Goal: Information Seeking & Learning: Learn about a topic

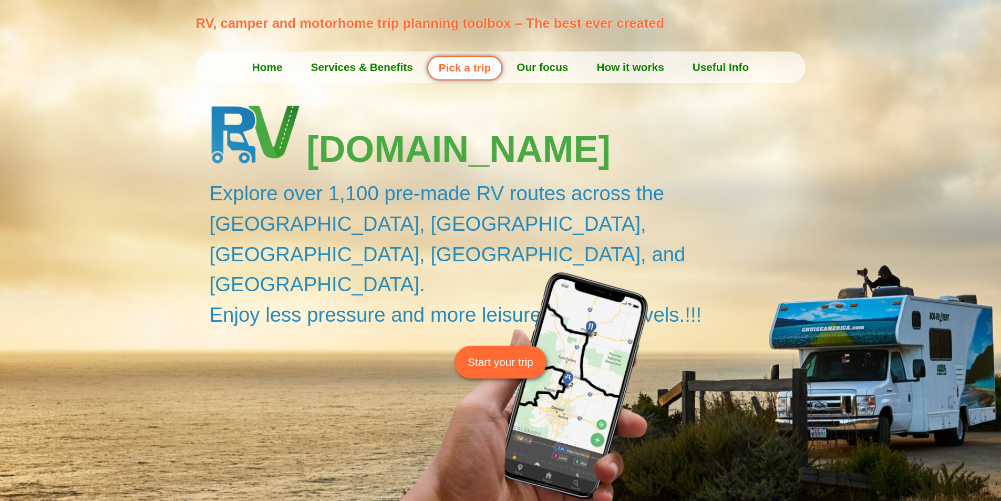
click at [659, 73] on link "How it works" at bounding box center [630, 67] width 96 height 26
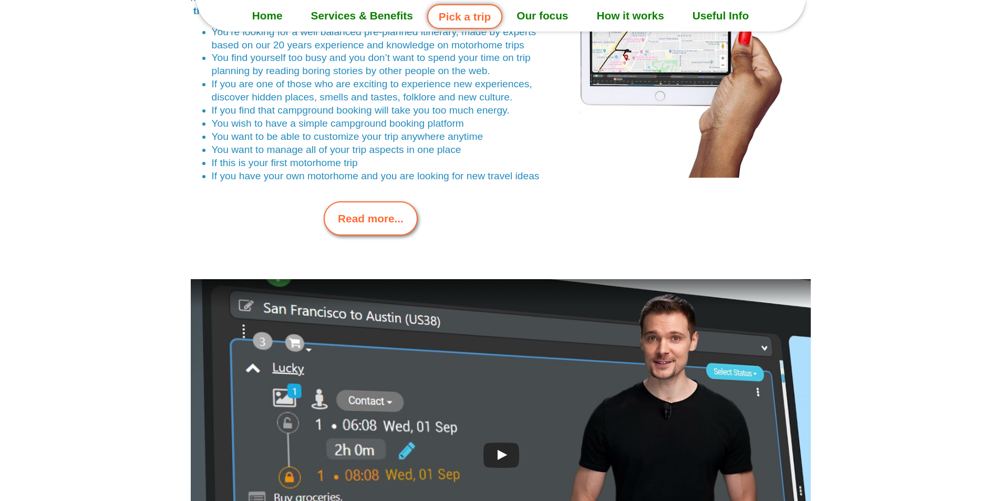
scroll to position [2294, 0]
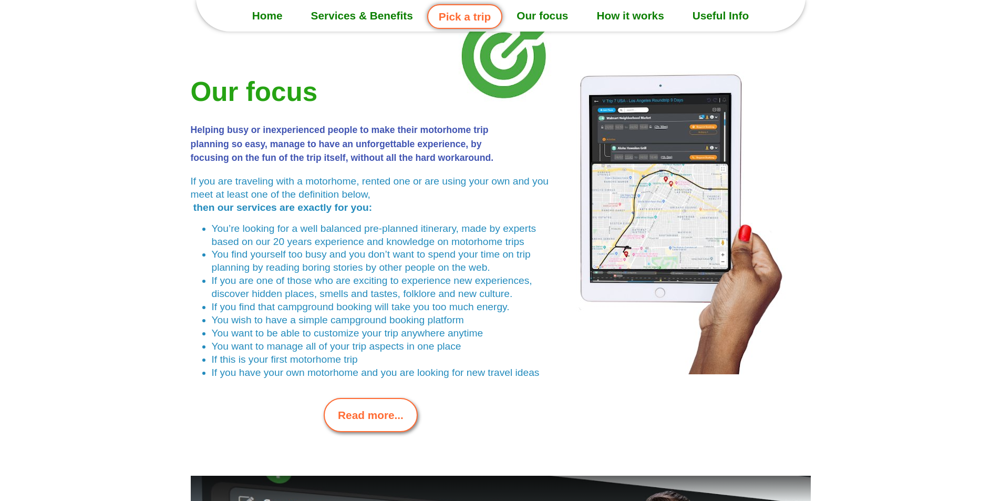
click at [460, 20] on link "Pick a trip" at bounding box center [464, 16] width 75 height 25
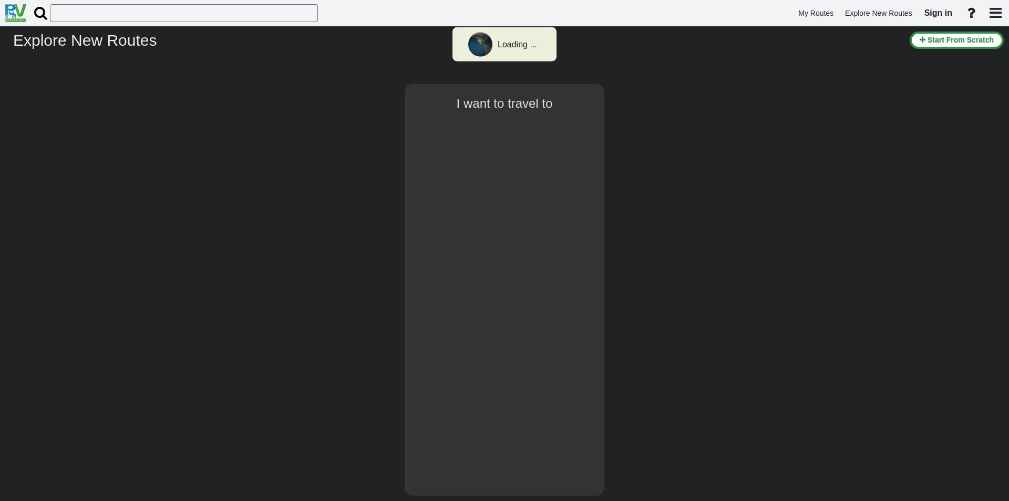
type input "Sydney"
select select "number:3"
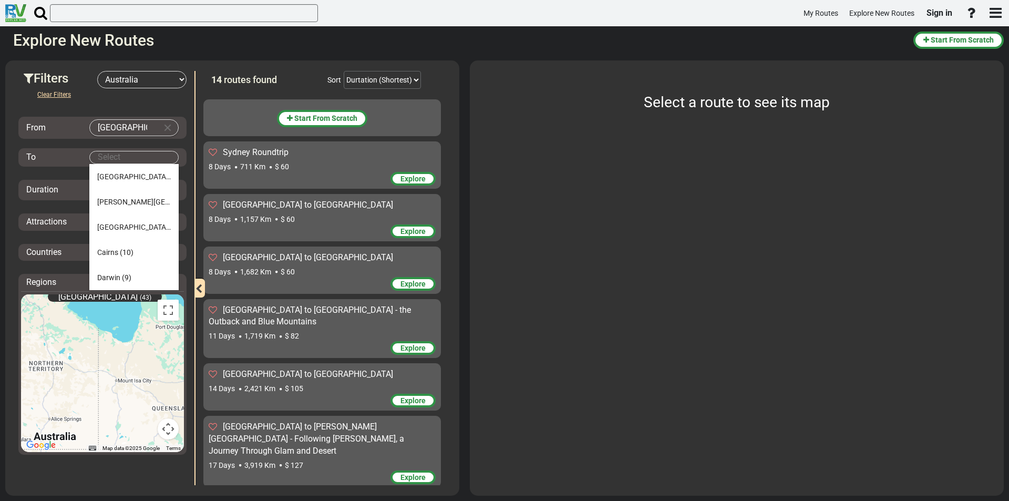
click at [159, 159] on body "My Routes Explore New Routes Sign in ×" at bounding box center [504, 250] width 1009 height 501
click at [117, 270] on li "Darwin (9)" at bounding box center [133, 277] width 89 height 25
type input "Darwin"
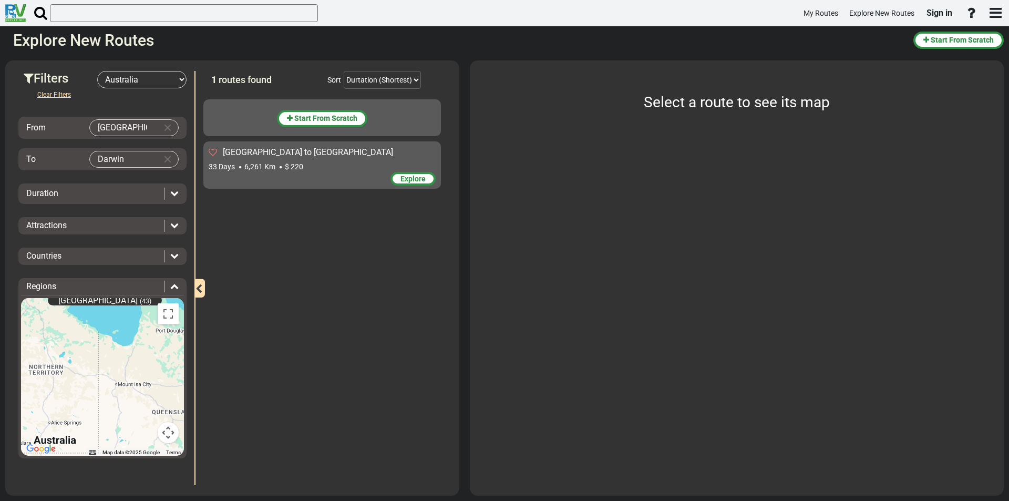
click at [224, 162] on span "33 Days" at bounding box center [222, 166] width 26 height 8
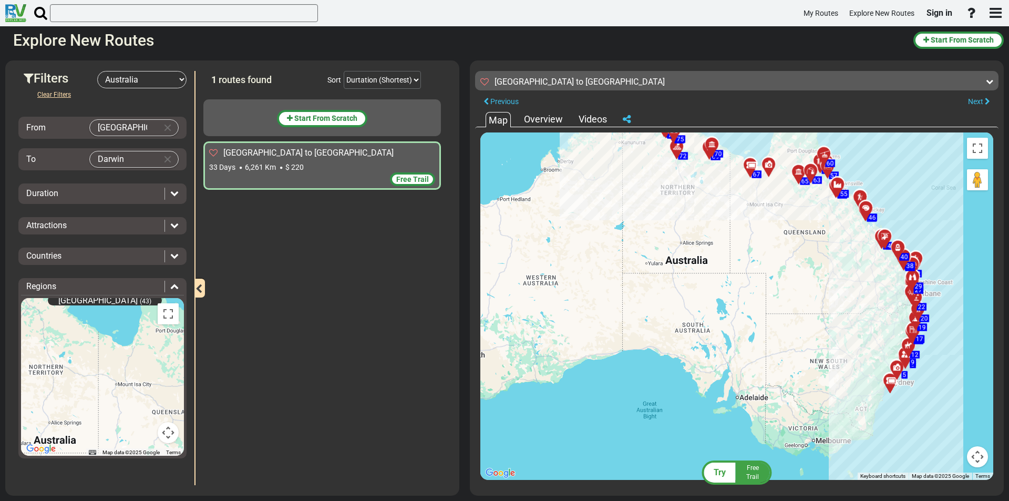
drag, startPoint x: 662, startPoint y: 333, endPoint x: 705, endPoint y: 267, distance: 77.8
click at [705, 267] on div "To activate drag with keyboard, press Alt + Enter. Once in keyboard drag state,…" at bounding box center [736, 305] width 513 height 347
click at [164, 158] on button "Clear Input" at bounding box center [168, 159] width 16 height 16
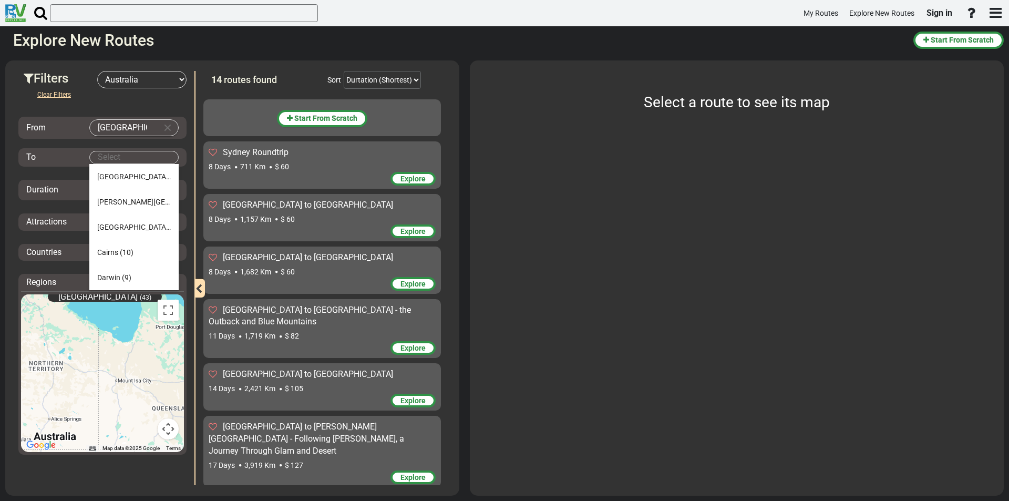
click at [109, 156] on body "My Routes Explore New Routes Sign in ×" at bounding box center [504, 250] width 1009 height 501
click at [226, 204] on span "(11)" at bounding box center [233, 202] width 14 height 8
type input "Alice Springs"
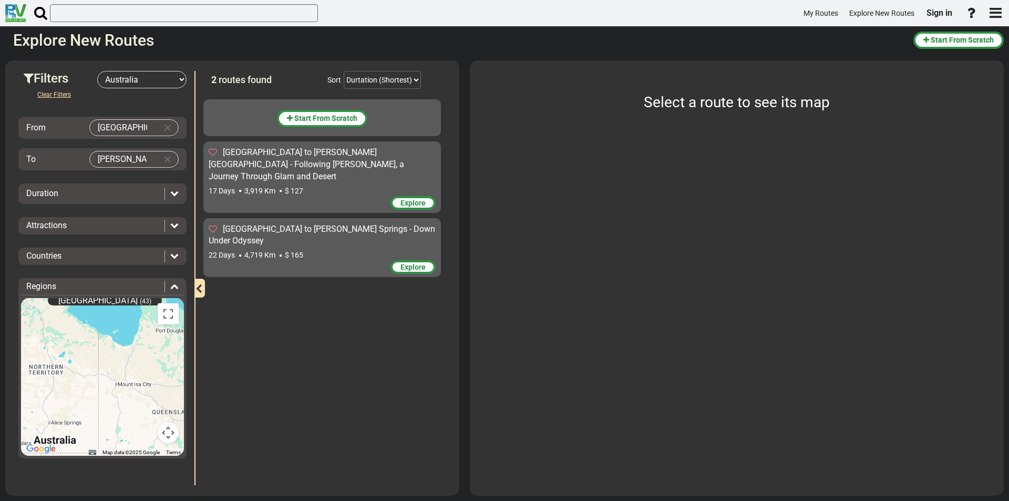
click at [263, 224] on span "Sydney to Alice Springs - Down Under Odyssey" at bounding box center [322, 235] width 226 height 22
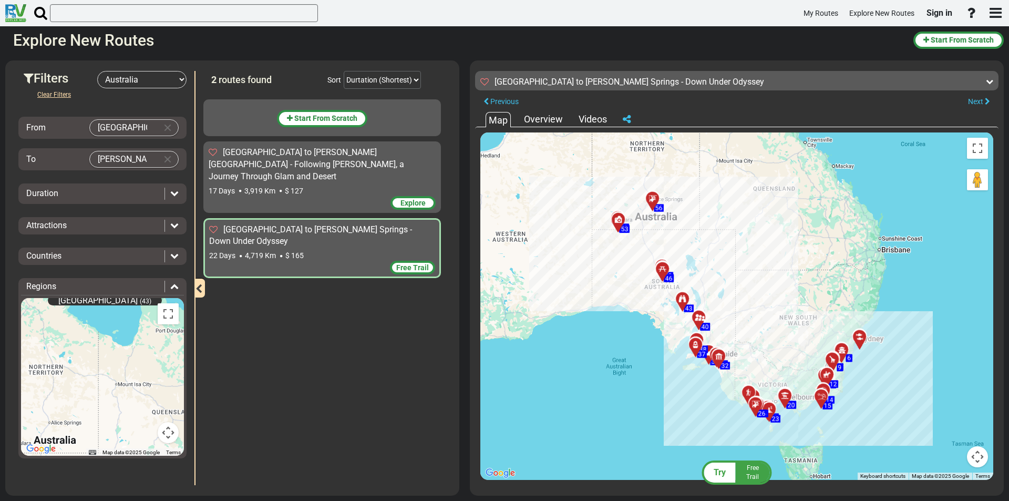
click at [288, 162] on span "Sydney to Alice Springs - Following Priscilla, a Journey Through Glam and Desert" at bounding box center [306, 164] width 195 height 34
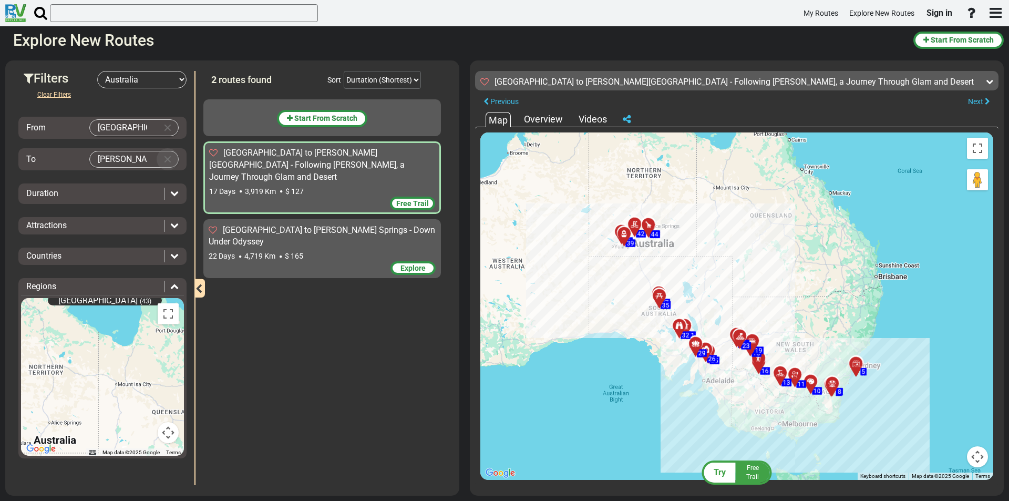
click at [173, 160] on button "Clear Input" at bounding box center [168, 159] width 16 height 16
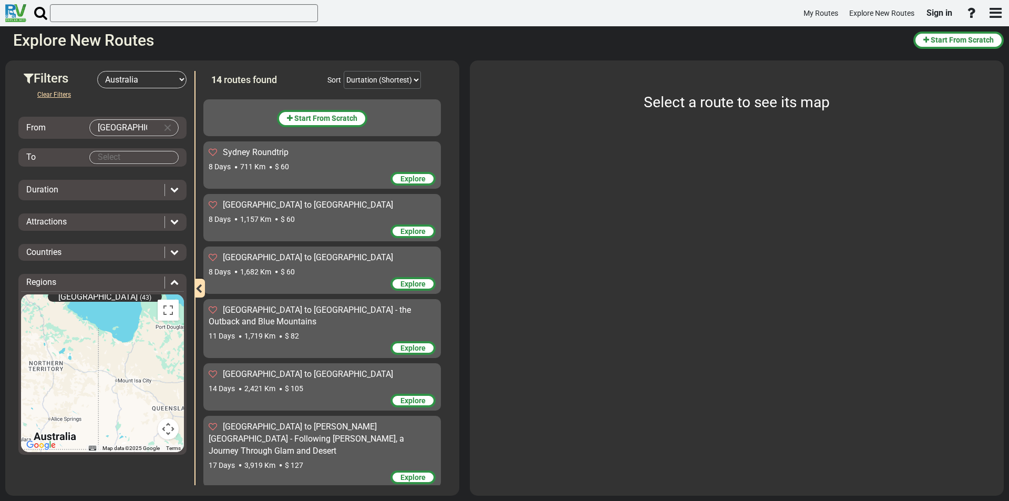
click at [120, 154] on body "My Routes Explore New Routes Sign in ×" at bounding box center [504, 250] width 1009 height 501
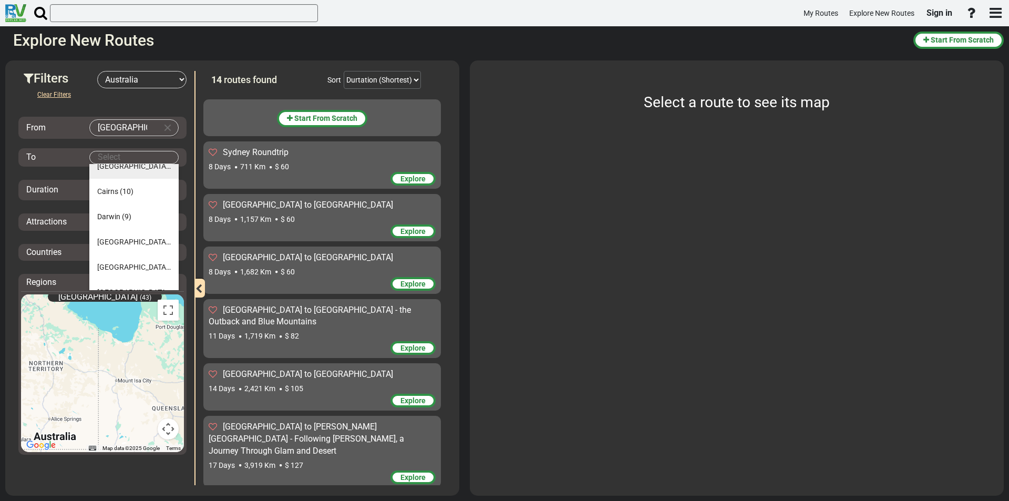
scroll to position [76, 0]
click at [170, 248] on span "(12)" at bounding box center [177, 252] width 14 height 8
type input "Perth"
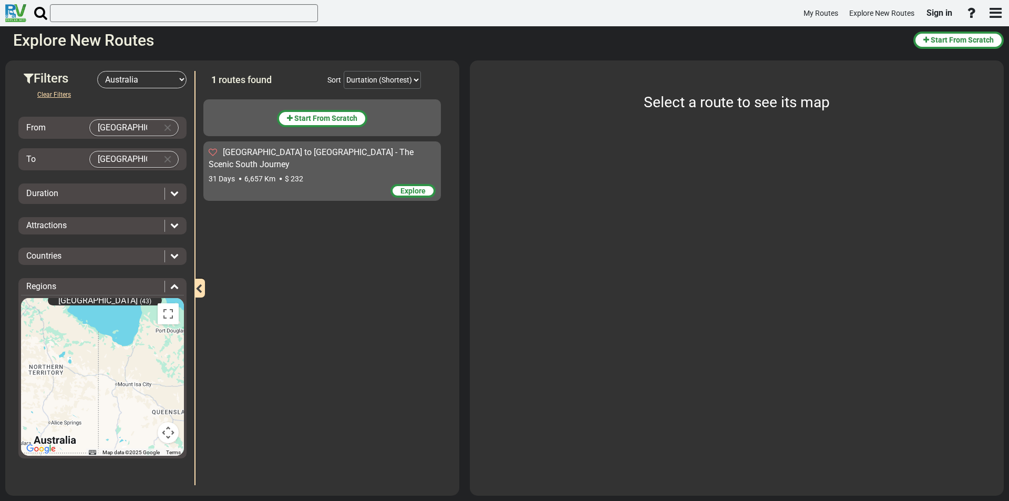
click at [235, 173] on div "31 Days 6,657 Km $ 232" at bounding box center [322, 178] width 227 height 11
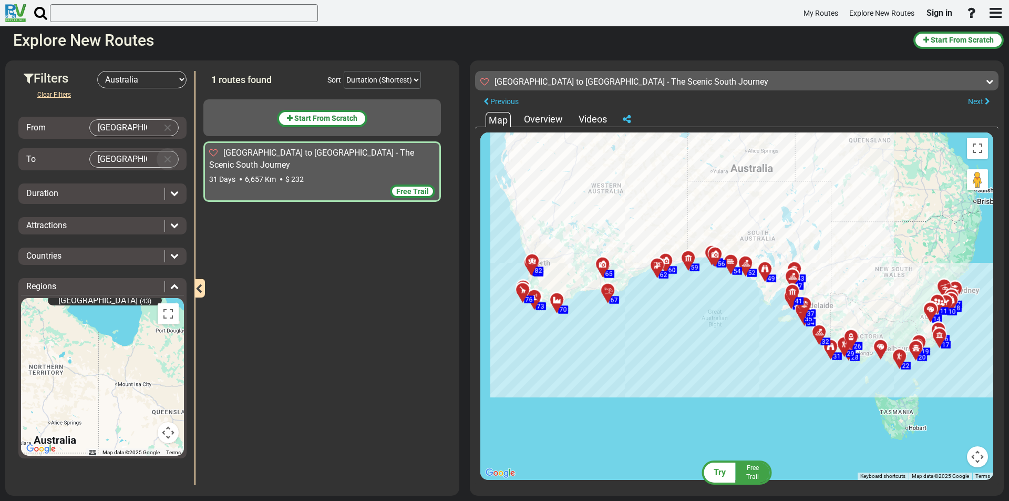
click at [168, 159] on button "Clear Input" at bounding box center [168, 159] width 16 height 16
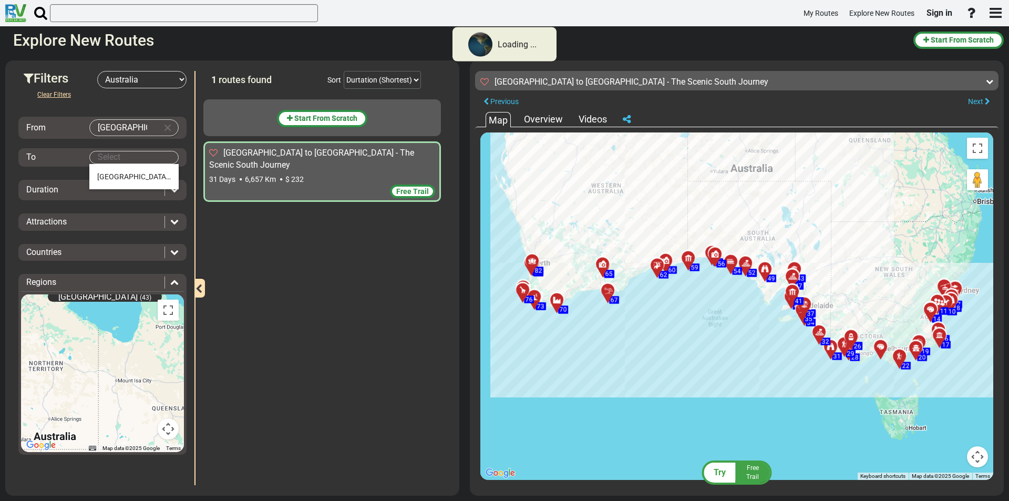
scroll to position [0, 0]
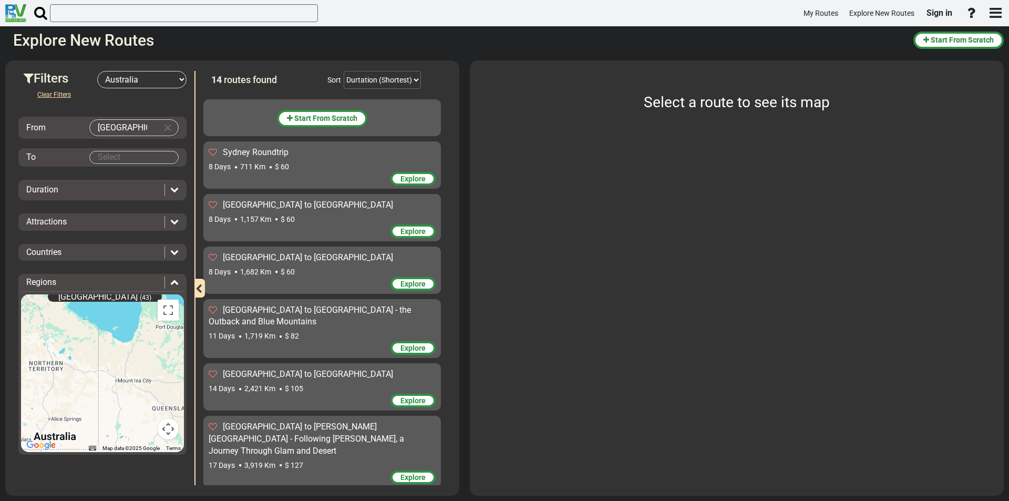
click at [132, 160] on body "My Routes Explore New Routes Sign in ×" at bounding box center [504, 250] width 1009 height 501
click at [373, 84] on select "Durtation (Shortest) Durtation (Longest) Distance (Shortest) Distance (Longest)…" at bounding box center [382, 80] width 77 height 18
